Goal: Task Accomplishment & Management: Manage account settings

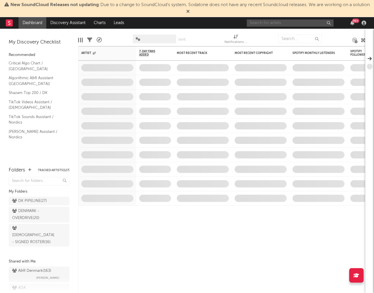
click at [302, 23] on input "text" at bounding box center [290, 22] width 87 height 7
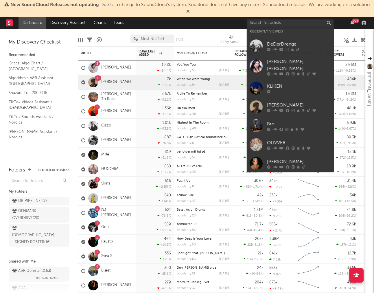
click at [297, 158] on div "[PERSON_NAME]" at bounding box center [299, 161] width 64 height 7
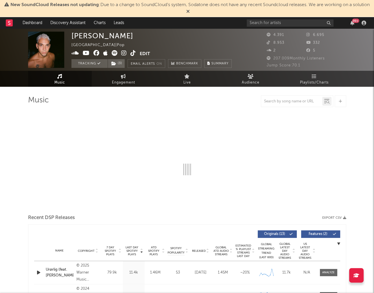
select select "6m"
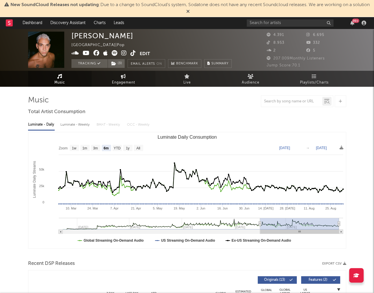
click at [119, 77] on link "Engagement" at bounding box center [124, 79] width 64 height 16
select select "1w"
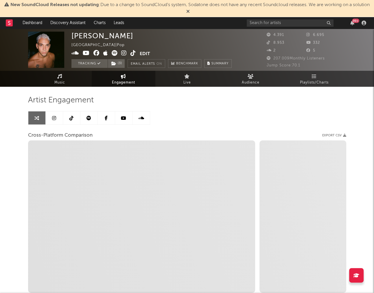
select select "1m"
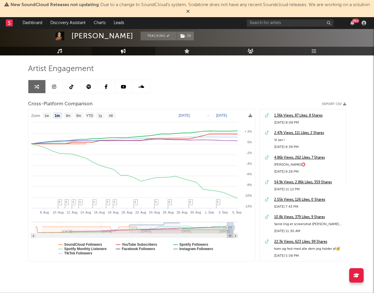
scroll to position [32, 0]
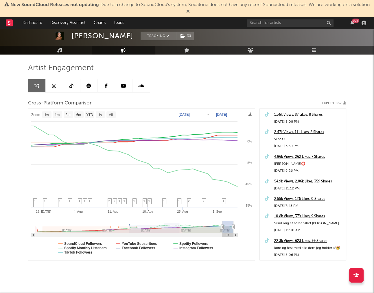
type input "[DATE]"
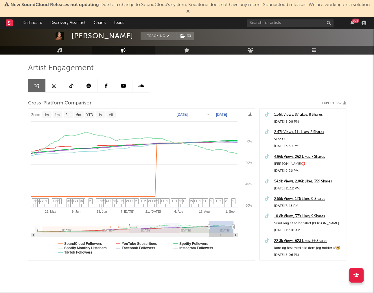
select select "1w"
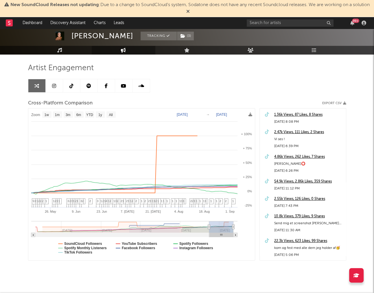
drag, startPoint x: 227, startPoint y: 227, endPoint x: 209, endPoint y: 231, distance: 18.8
click at [87, 242] on text "SoundCloud Followers" at bounding box center [83, 243] width 38 height 4
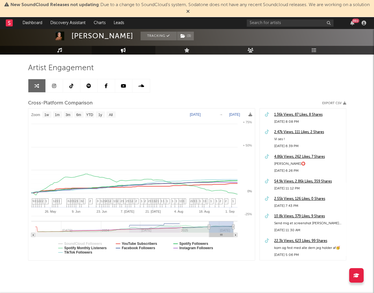
select select "1w"
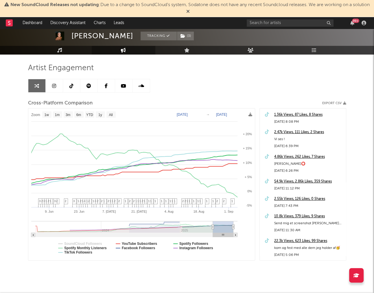
type input "[DATE]"
select select "3m"
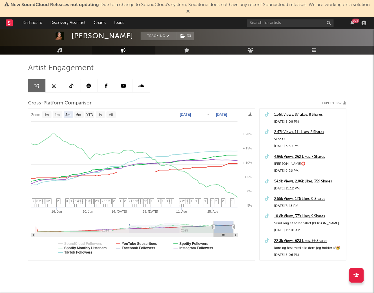
type input "[DATE]"
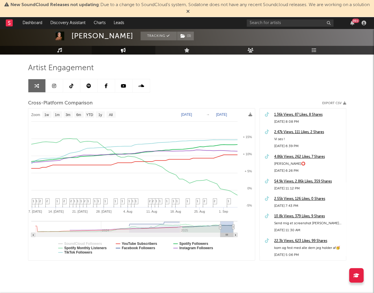
select select "1w"
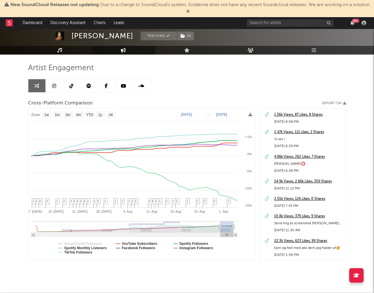
drag, startPoint x: 209, startPoint y: 226, endPoint x: 219, endPoint y: 226, distance: 9.3
click at [190, 11] on icon at bounding box center [188, 11] width 3 height 5
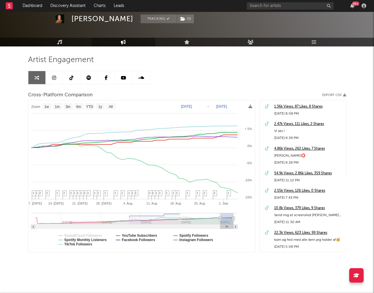
scroll to position [23, 0]
type input "[DATE]"
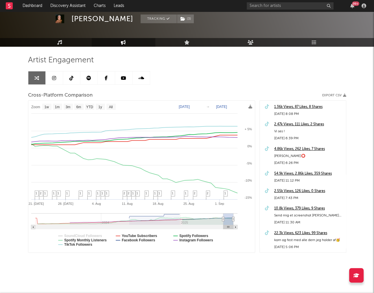
select select "1w"
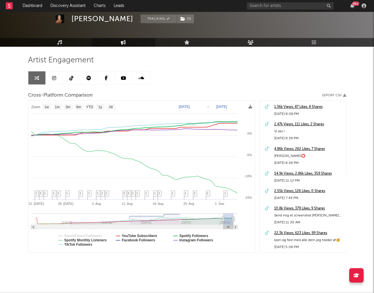
drag, startPoint x: 221, startPoint y: 219, endPoint x: 228, endPoint y: 218, distance: 6.4
click at [79, 238] on text "Spotify Monthly Listeners" at bounding box center [85, 240] width 43 height 4
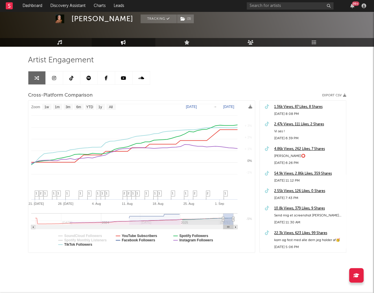
select select "1w"
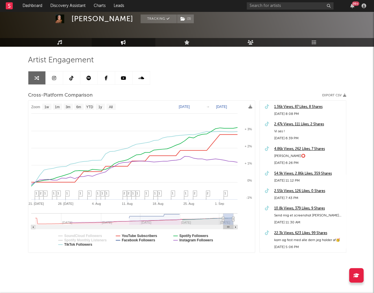
click at [74, 79] on link at bounding box center [71, 77] width 17 height 13
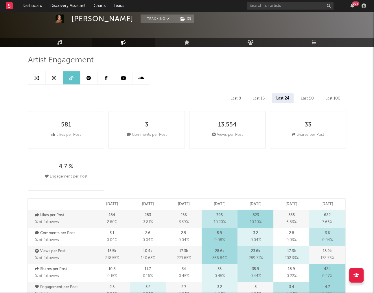
select select "6m"
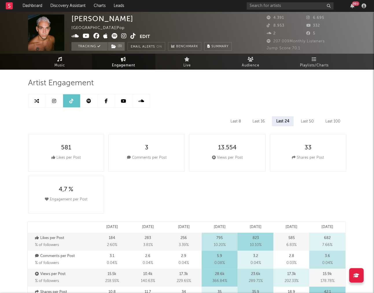
click at [128, 59] on link "Engagement" at bounding box center [124, 62] width 64 height 16
select select "1m"
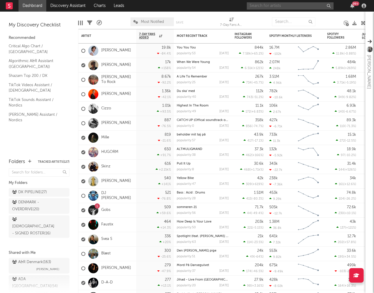
click at [275, 6] on input "text" at bounding box center [290, 5] width 87 height 7
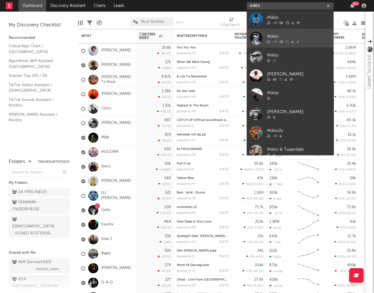
type input "miklo"
click at [277, 35] on div "Miklo" at bounding box center [299, 36] width 64 height 7
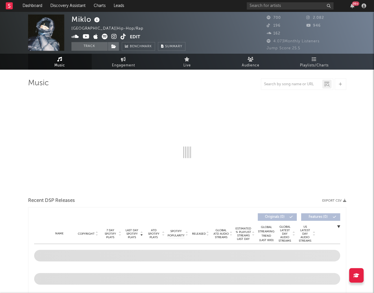
select select "1w"
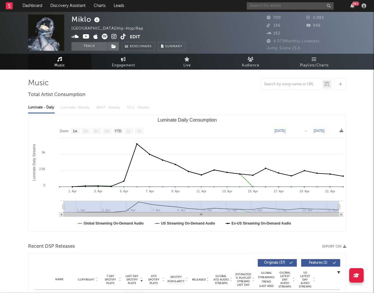
click at [283, 7] on input "text" at bounding box center [290, 5] width 87 height 7
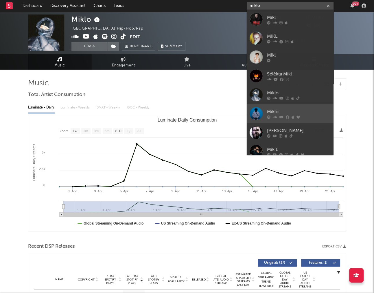
type input "miklo"
click at [273, 112] on div "Miklo" at bounding box center [299, 111] width 64 height 7
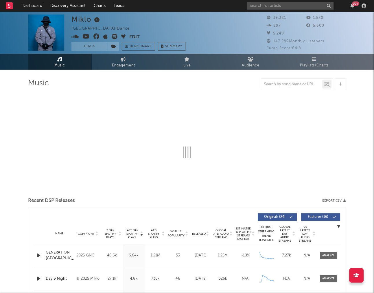
select select "6m"
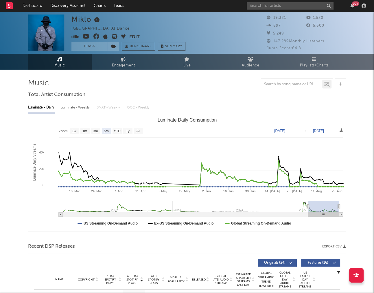
click at [136, 37] on button "Edit" at bounding box center [134, 37] width 10 height 7
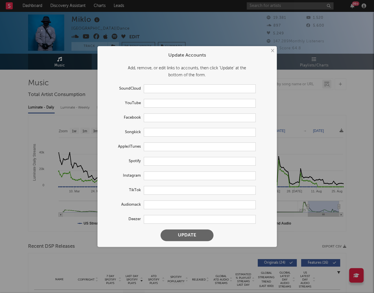
type input "https://soundcloud.com/miklo-music"
type input "https://youtube.com/@miklo_2o6o"
type input "https://www.facebook.com/miklomusic"
type input "https://music.apple.com/us/artist/miklo/1457054156"
type input "https://open.spotify.com/artist/1ehbJ6ob0exKXppmDcfhm8"
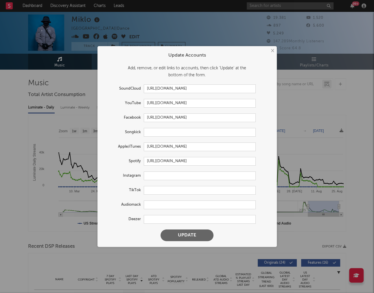
type input "https://www.deezer.com/en/artist/4320492"
click at [171, 189] on input "text" at bounding box center [200, 190] width 112 height 9
click at [151, 191] on input "text" at bounding box center [200, 190] width 112 height 9
paste input "https://www.tiktok.com/@miklo_snow"
type input "https://www.tiktok.com/@miklo_snow"
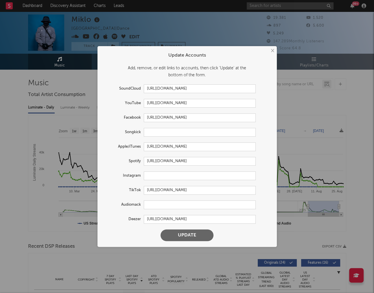
click at [185, 237] on button "Update" at bounding box center [187, 235] width 53 height 12
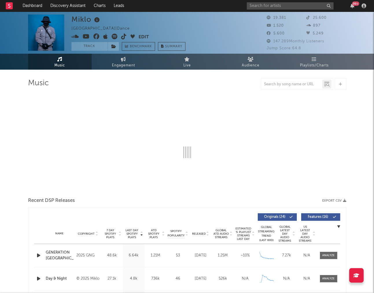
select select "6m"
